Goal: Task Accomplishment & Management: Manage account settings

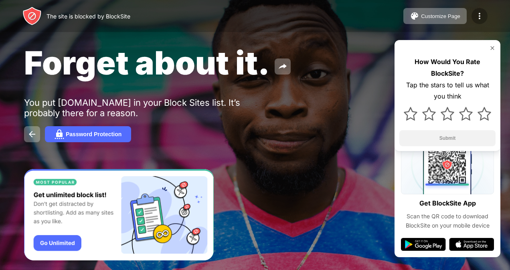
click at [474, 22] on div at bounding box center [480, 16] width 16 height 16
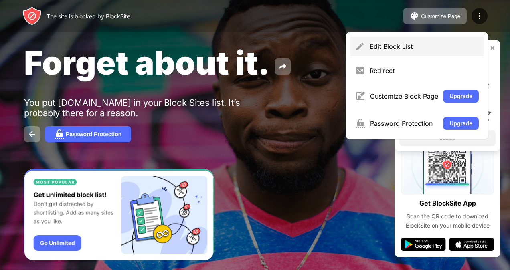
click at [395, 41] on div "Edit Block List" at bounding box center [416, 46] width 133 height 19
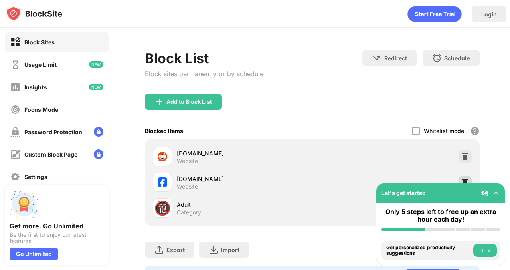
click at [461, 178] on img at bounding box center [465, 182] width 8 height 8
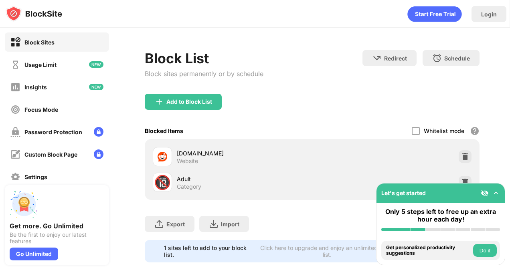
click at [166, 108] on div "Add to Block List" at bounding box center [183, 102] width 77 height 16
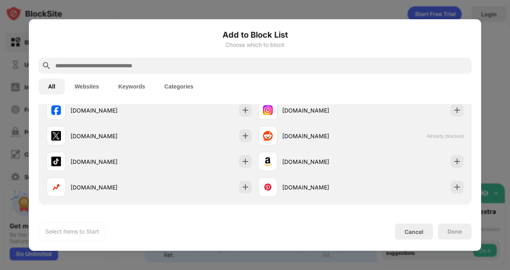
scroll to position [174, 0]
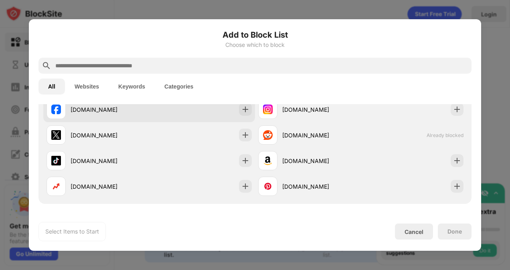
click at [151, 114] on div "[DOMAIN_NAME]" at bounding box center [149, 110] width 212 height 26
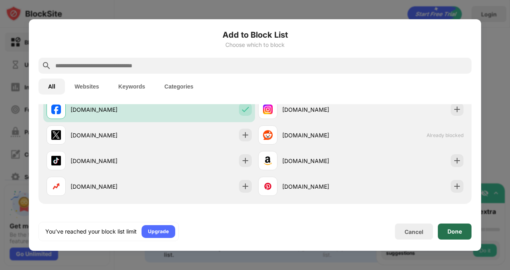
click at [459, 233] on div "Done" at bounding box center [454, 232] width 14 height 6
